Goal: Information Seeking & Learning: Learn about a topic

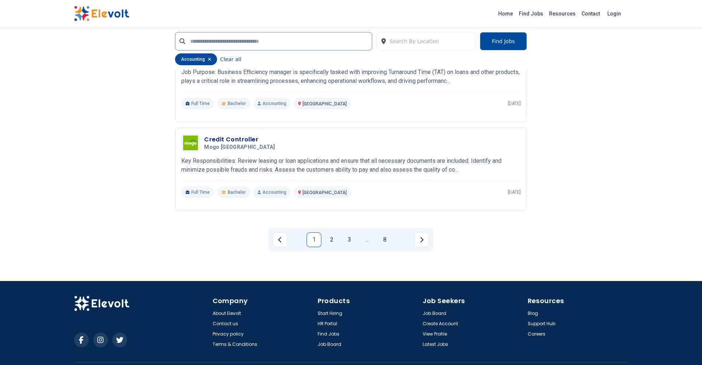
scroll to position [1511, 0]
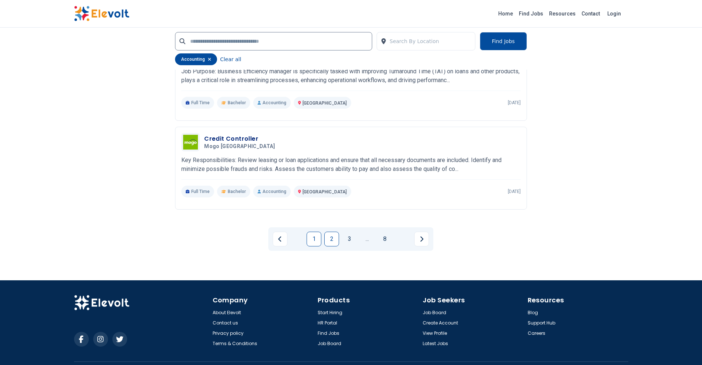
click at [331, 237] on link "2" at bounding box center [331, 239] width 15 height 15
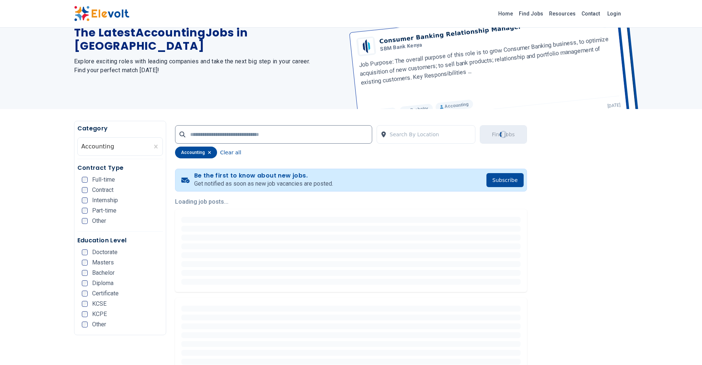
scroll to position [15, 0]
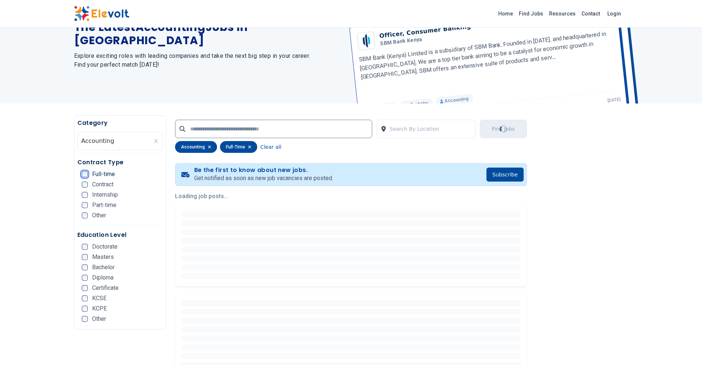
scroll to position [5, 0]
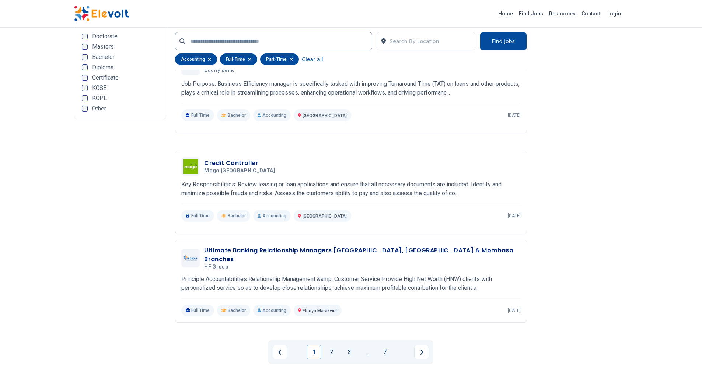
scroll to position [1364, 0]
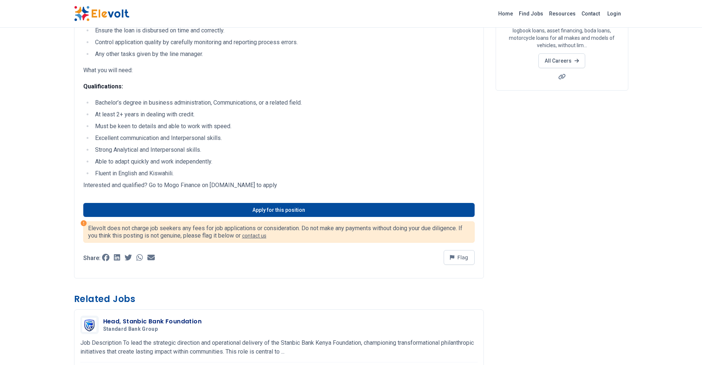
scroll to position [111, 0]
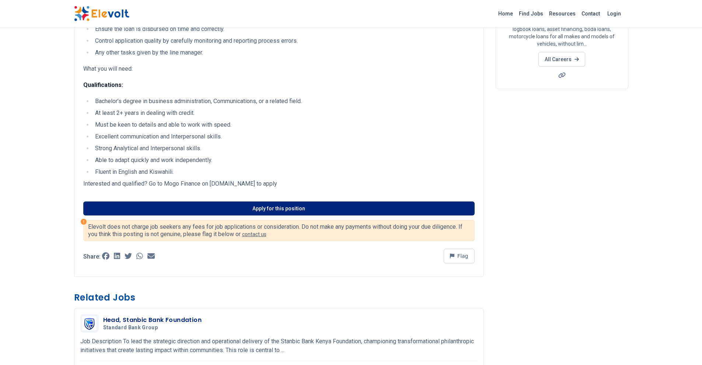
click at [232, 210] on link "Apply for this position" at bounding box center [278, 209] width 391 height 14
